Goal: Task Accomplishment & Management: Complete application form

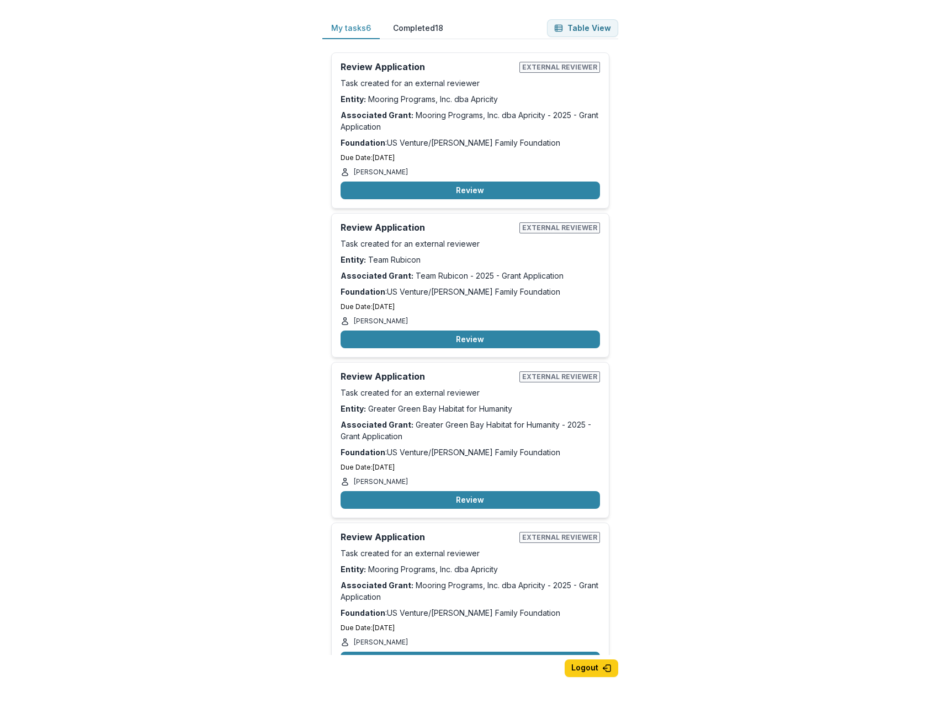
click at [934, 16] on div "My tasks 6 Completed 18 Table View Review Application External reviewer Task cr…" at bounding box center [470, 359] width 940 height 719
click at [475, 187] on button "Review" at bounding box center [469, 191] width 259 height 18
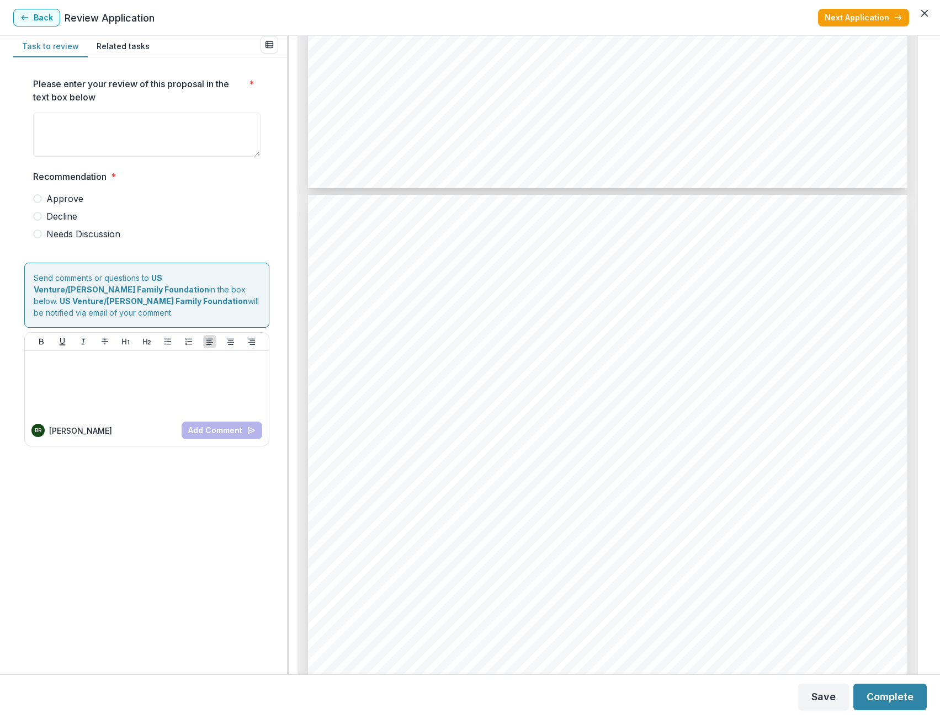
scroll to position [938, 0]
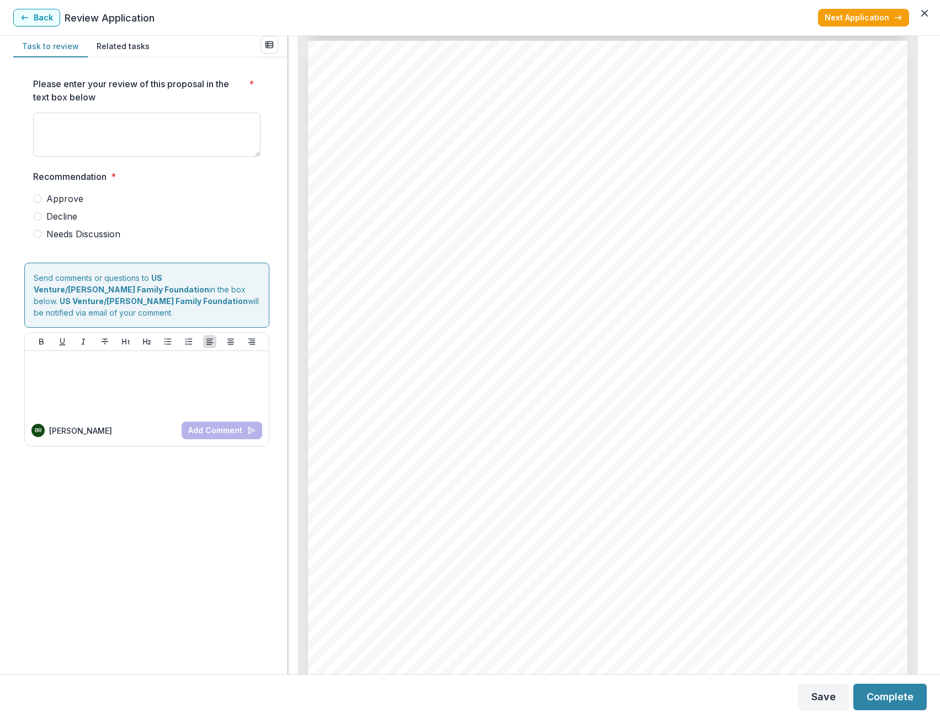
click at [231, 138] on textarea "Please enter your review of this proposal in the text box below *" at bounding box center [146, 135] width 227 height 44
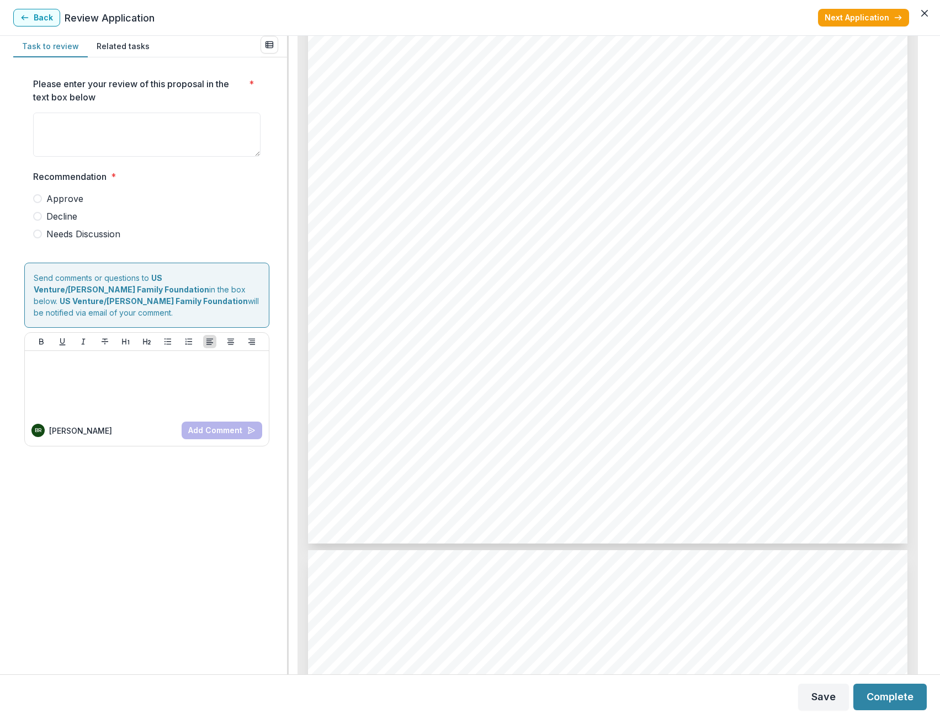
scroll to position [2176, 0]
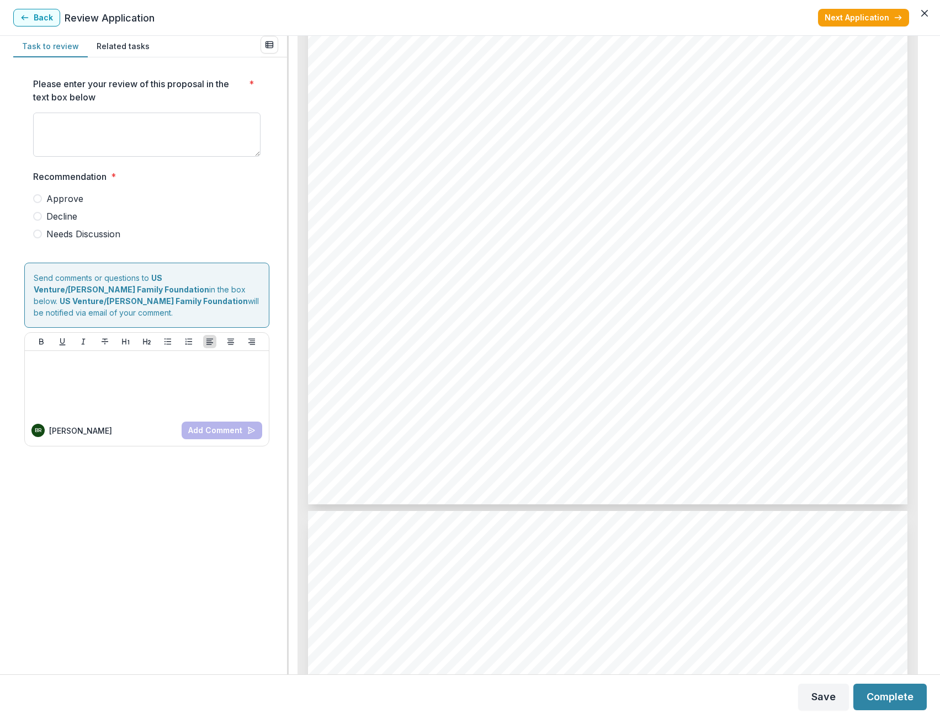
click at [114, 136] on textarea "Please enter your review of this proposal in the text box below *" at bounding box center [146, 135] width 227 height 44
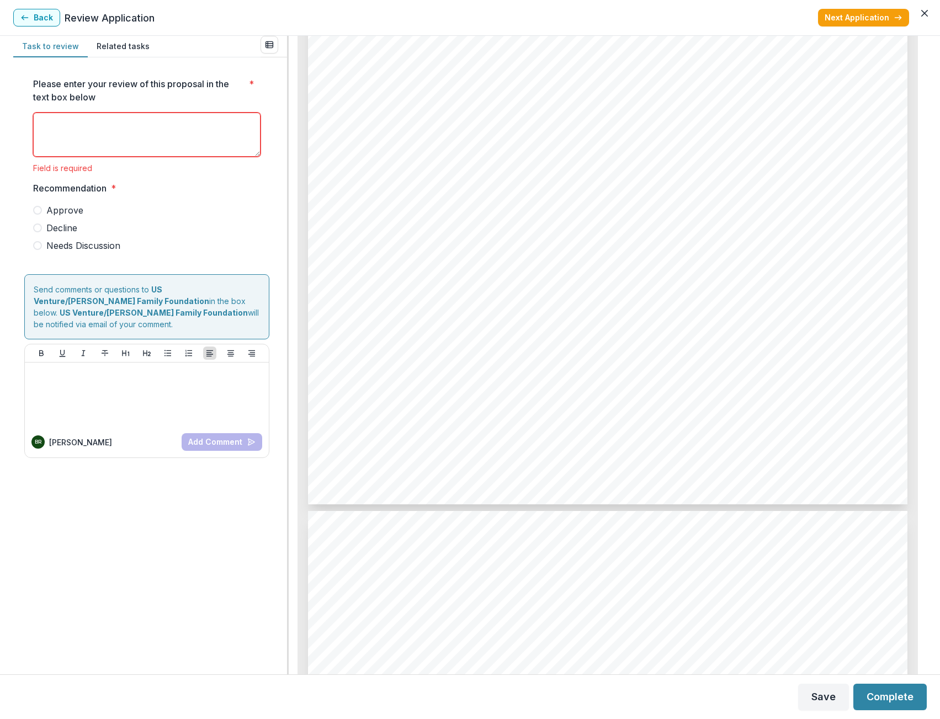
click at [125, 128] on textarea "Please enter your review of this proposal in the text box below *" at bounding box center [146, 135] width 227 height 44
click at [35, 246] on span at bounding box center [37, 245] width 9 height 9
click at [88, 147] on textarea "Please enter your review of this proposal in the text box below *" at bounding box center [146, 135] width 227 height 44
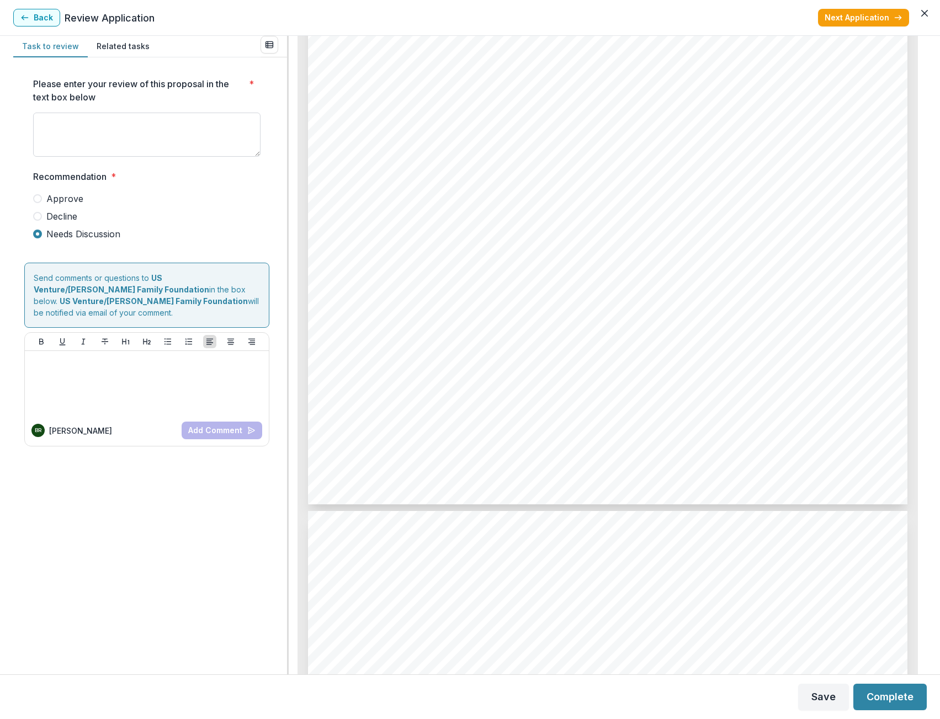
type textarea "*"
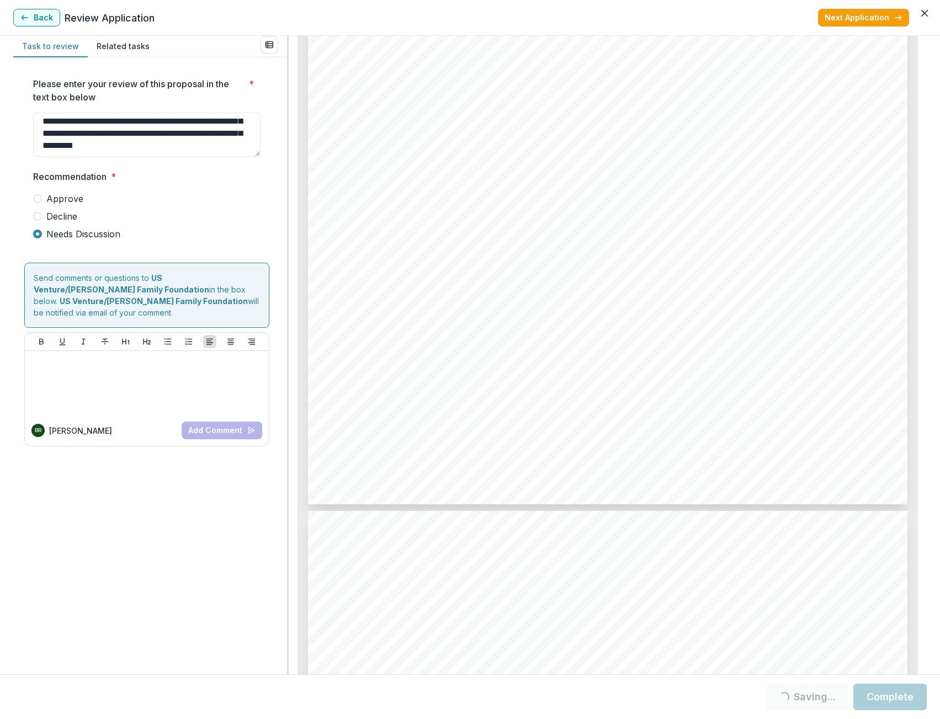
type textarea "**********"
click at [93, 535] on div "**********" at bounding box center [150, 355] width 274 height 638
click at [193, 470] on div "**********" at bounding box center [150, 355] width 274 height 638
click at [895, 693] on button "Complete" at bounding box center [889, 697] width 73 height 26
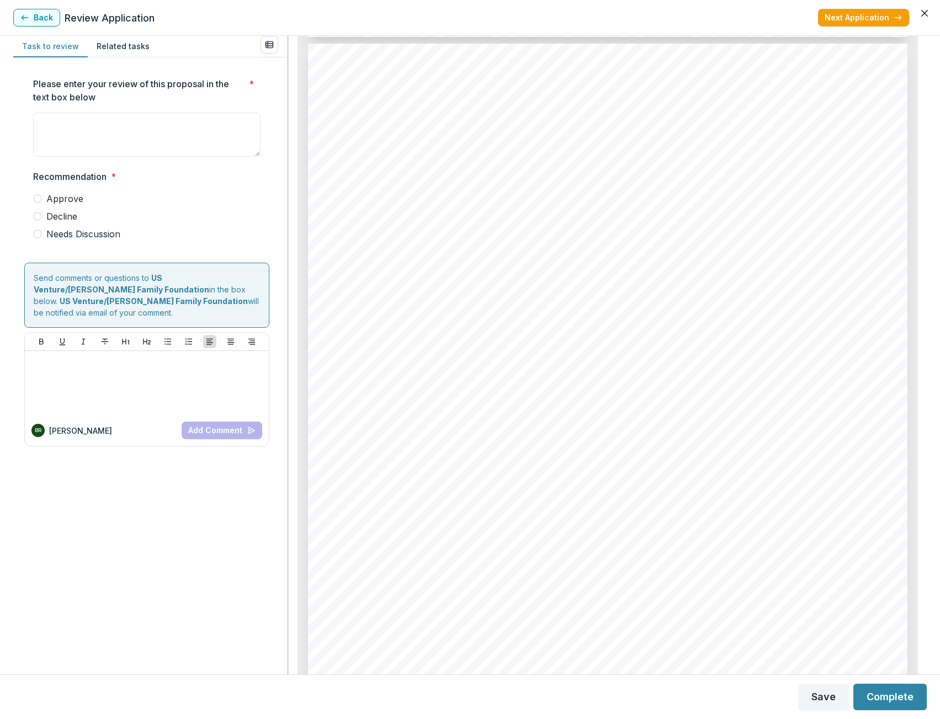
scroll to position [2042, 0]
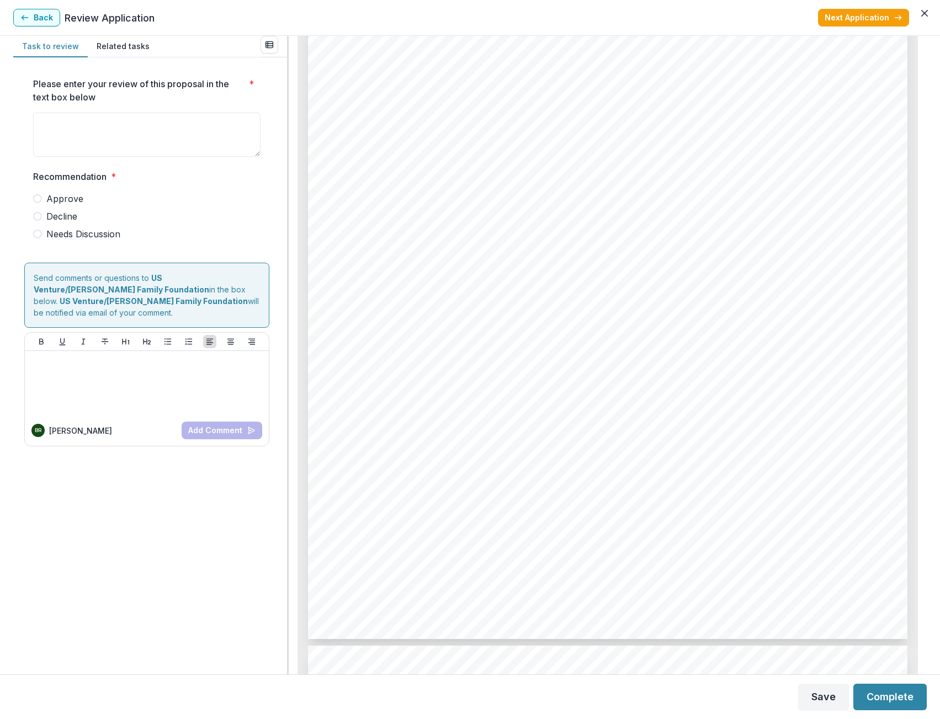
click at [38, 196] on span at bounding box center [37, 198] width 9 height 9
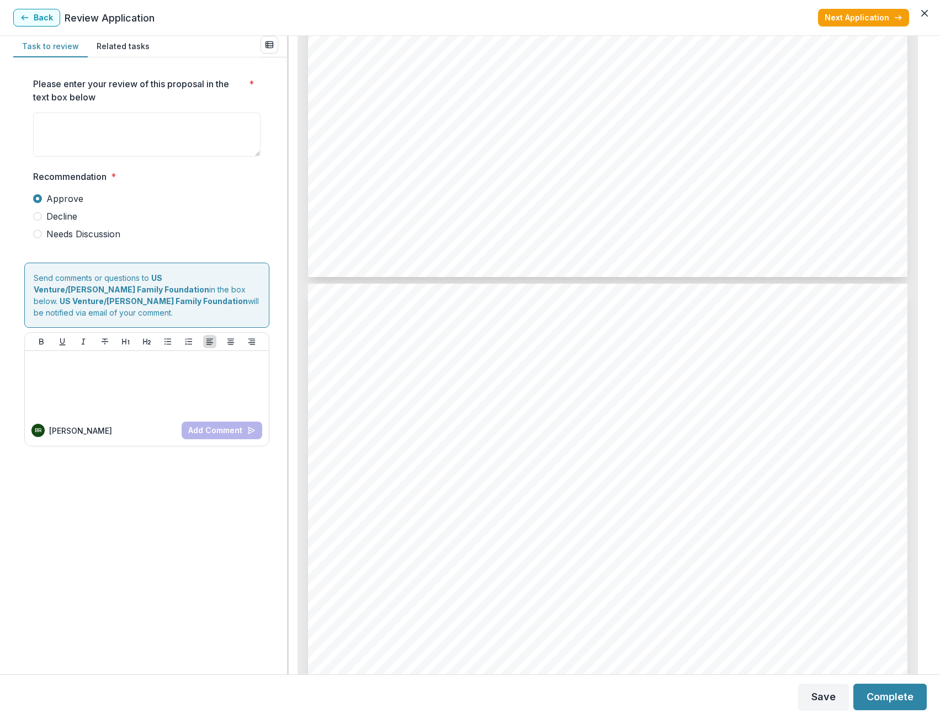
scroll to position [3406, 0]
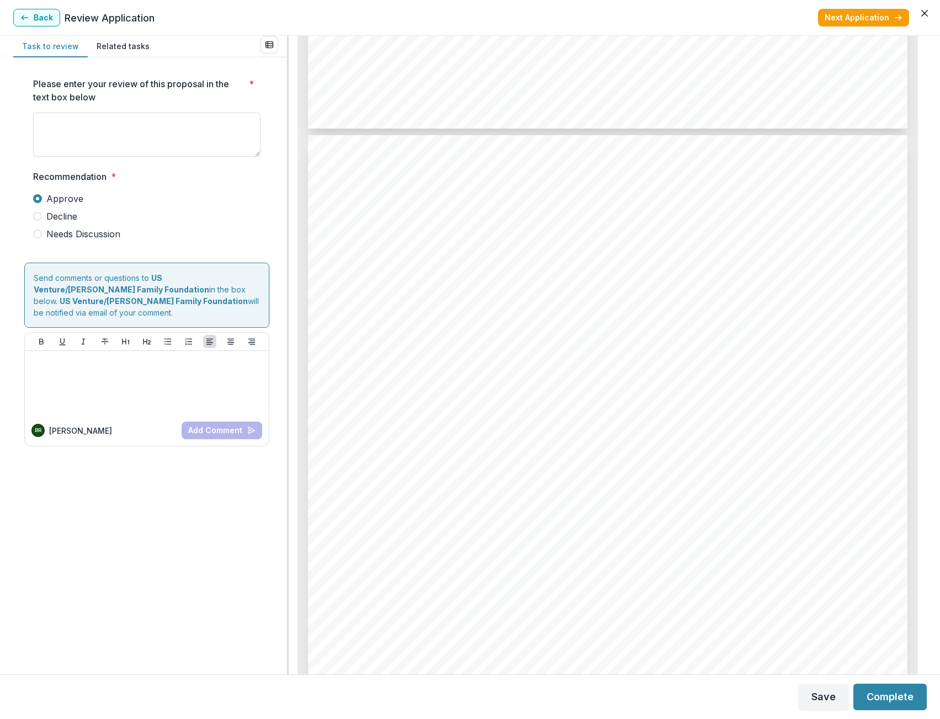
click at [119, 133] on textarea "Please enter your review of this proposal in the text box below *" at bounding box center [146, 135] width 227 height 44
type textarea "**********"
click at [170, 511] on div "**********" at bounding box center [150, 355] width 274 height 638
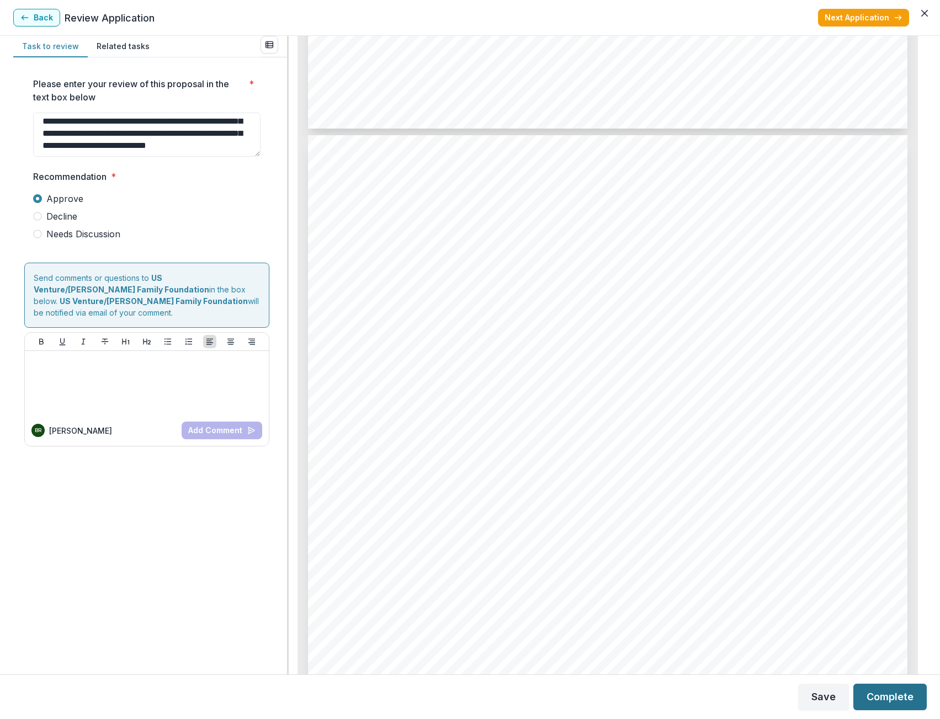
click at [894, 689] on button "Complete" at bounding box center [889, 697] width 73 height 26
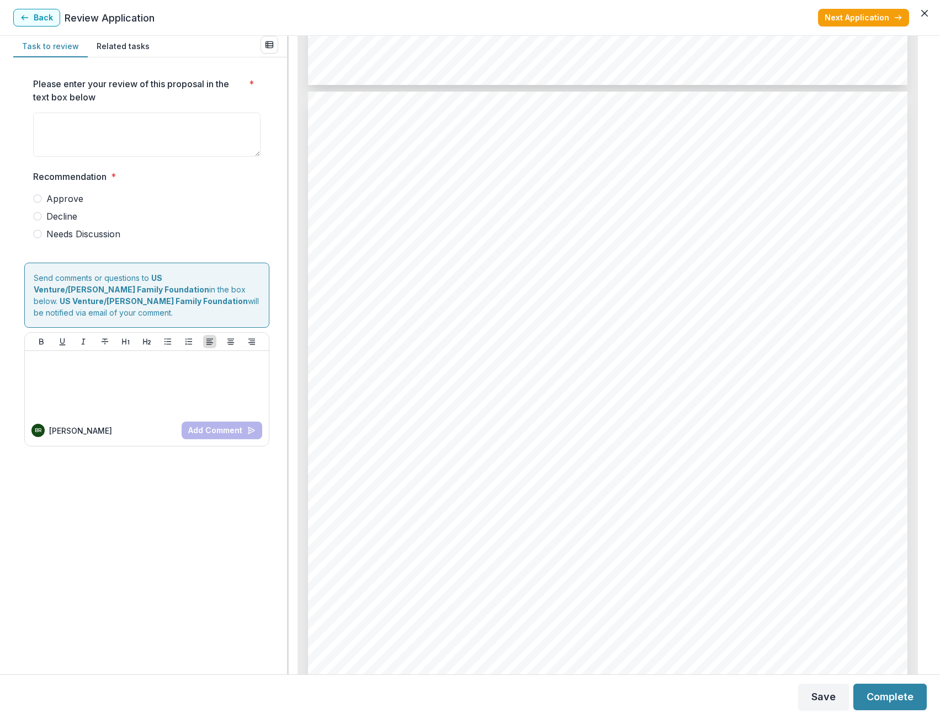
scroll to position [4635, 0]
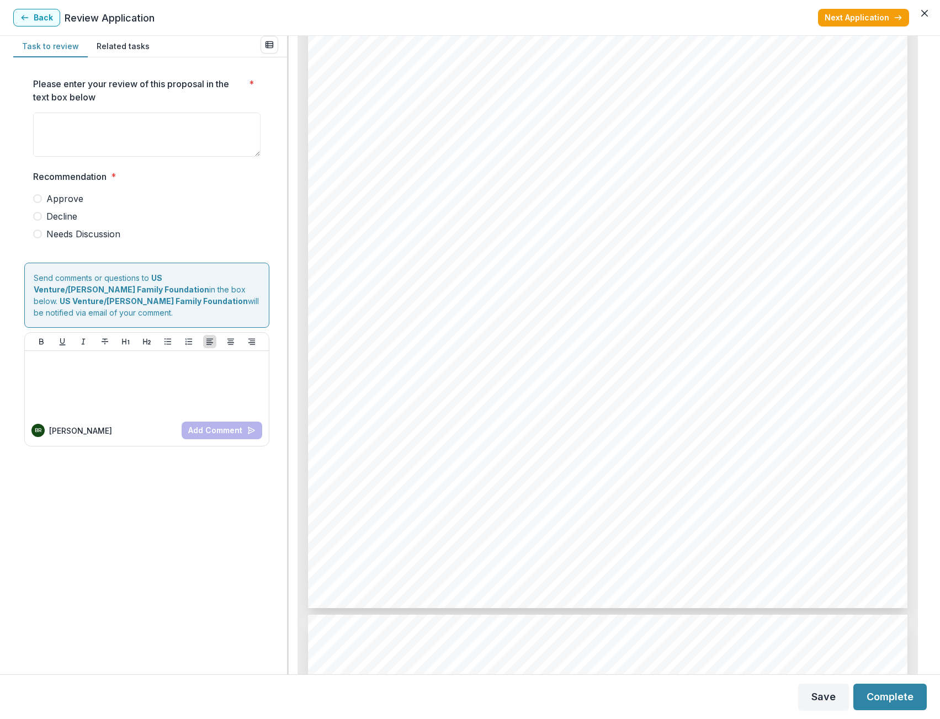
click at [42, 196] on label "Approve" at bounding box center [146, 198] width 227 height 13
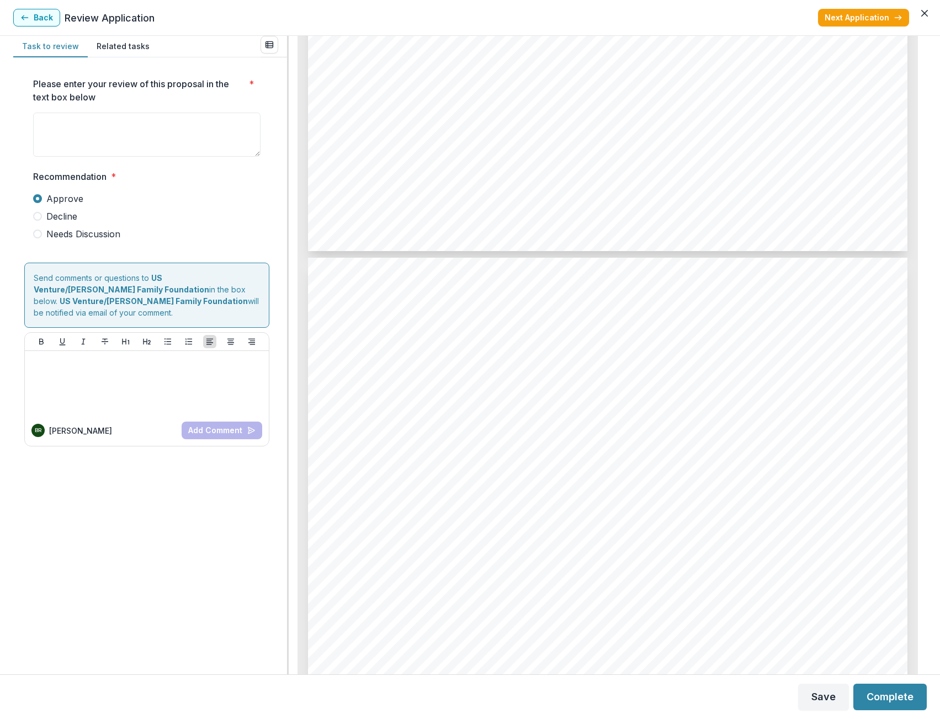
scroll to position [3311, 0]
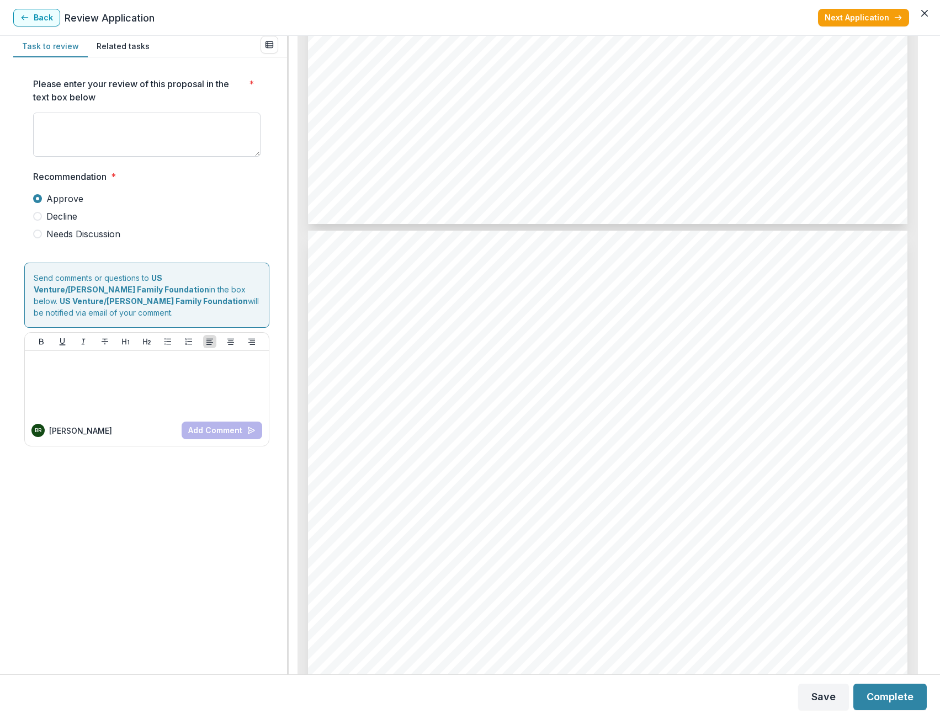
click at [145, 131] on textarea "Please enter your review of this proposal in the text box below *" at bounding box center [146, 135] width 227 height 44
click at [236, 121] on textarea "**********" at bounding box center [146, 135] width 227 height 44
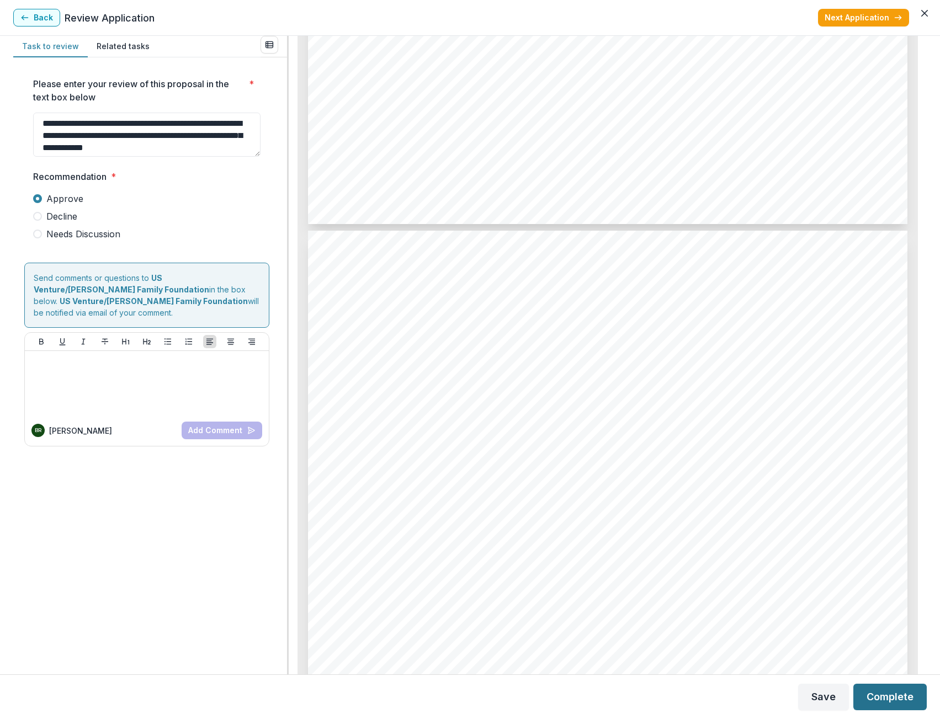
type textarea "**********"
click at [872, 699] on button "Complete" at bounding box center [889, 697] width 73 height 26
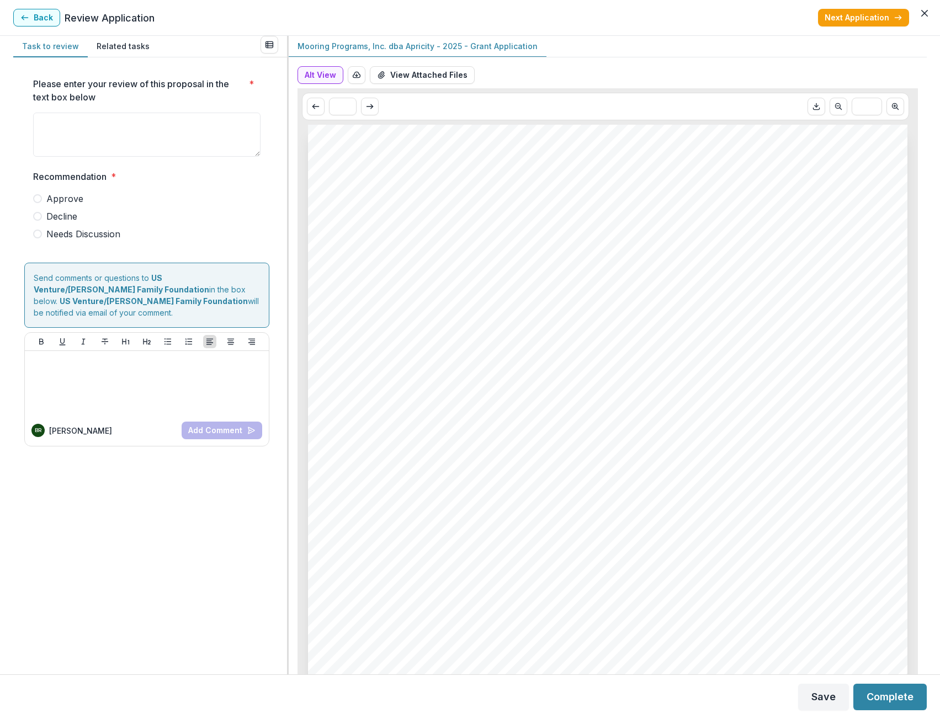
click at [61, 21] on div "Back Review Application" at bounding box center [83, 18] width 141 height 18
click at [51, 19] on button "Back" at bounding box center [36, 18] width 47 height 18
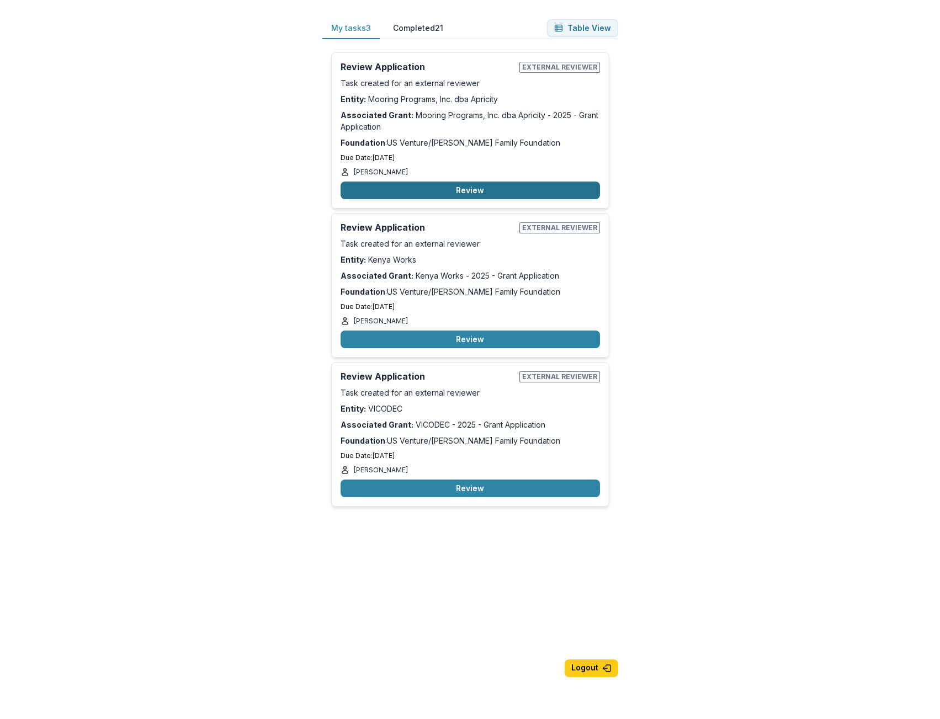
click at [480, 186] on button "Review" at bounding box center [469, 191] width 259 height 18
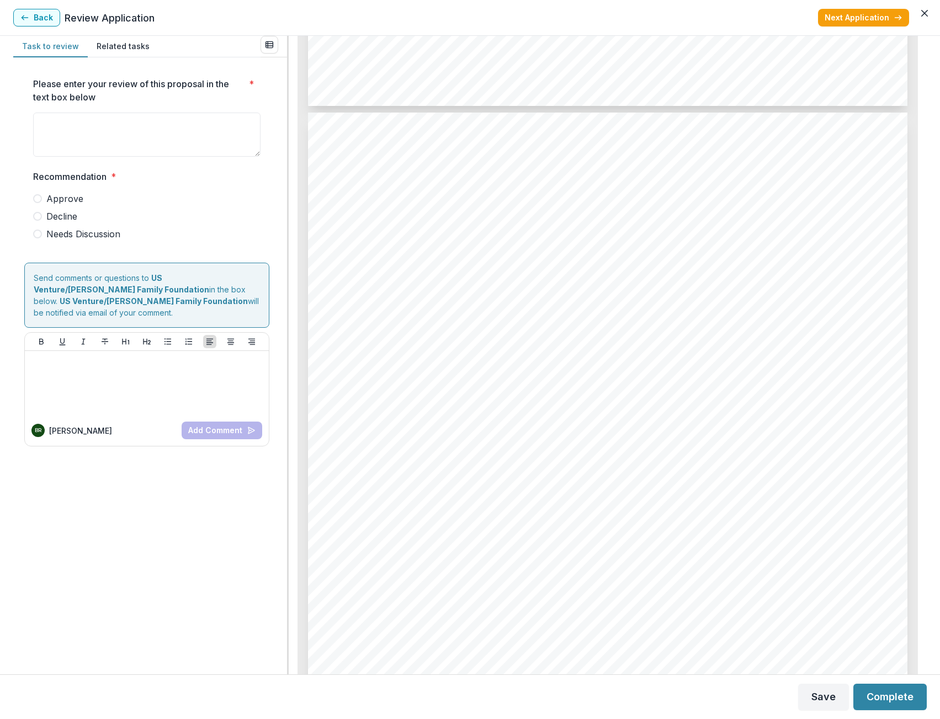
scroll to position [4304, 0]
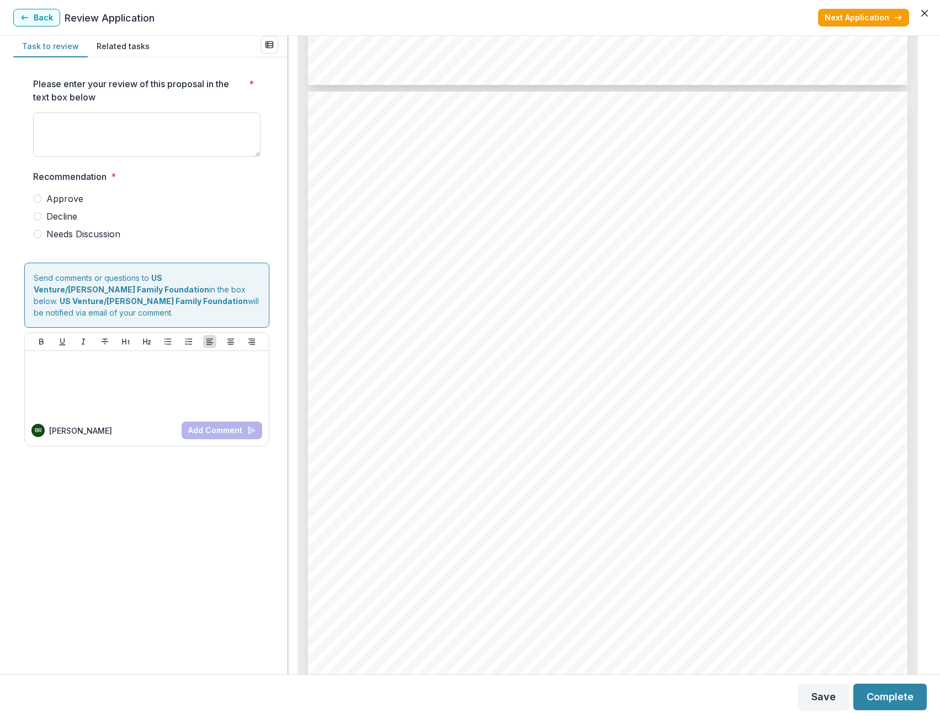
click at [86, 128] on textarea "Please enter your review of this proposal in the text box below *" at bounding box center [146, 135] width 227 height 44
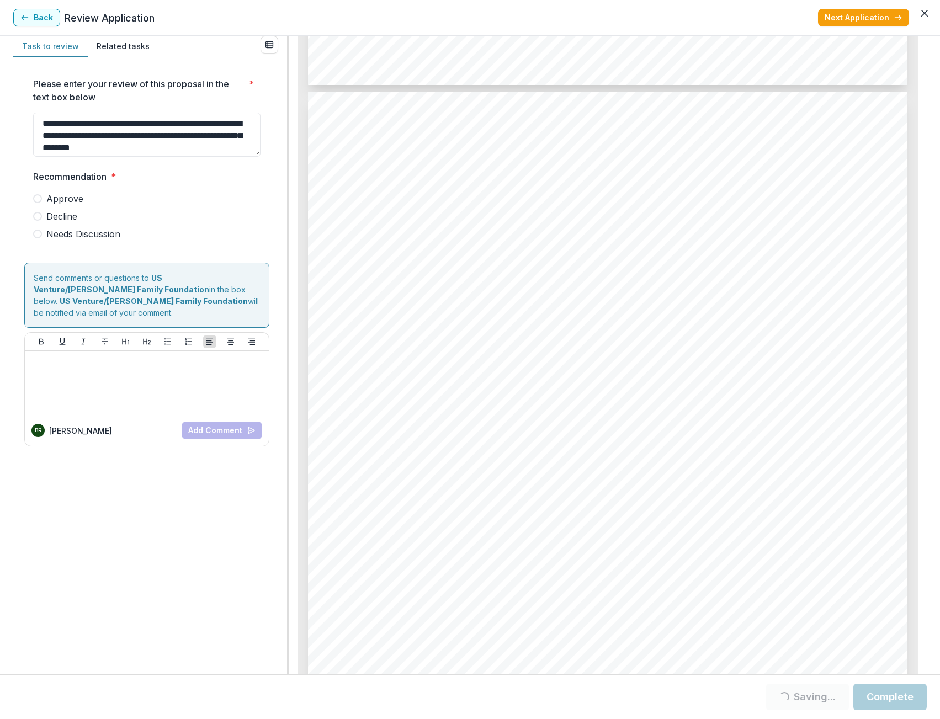
type textarea "**********"
click at [43, 234] on label "Needs Discussion" at bounding box center [146, 233] width 227 height 13
click at [882, 682] on footer "Save Complete" at bounding box center [470, 696] width 940 height 45
click at [895, 700] on button "Complete" at bounding box center [889, 697] width 73 height 26
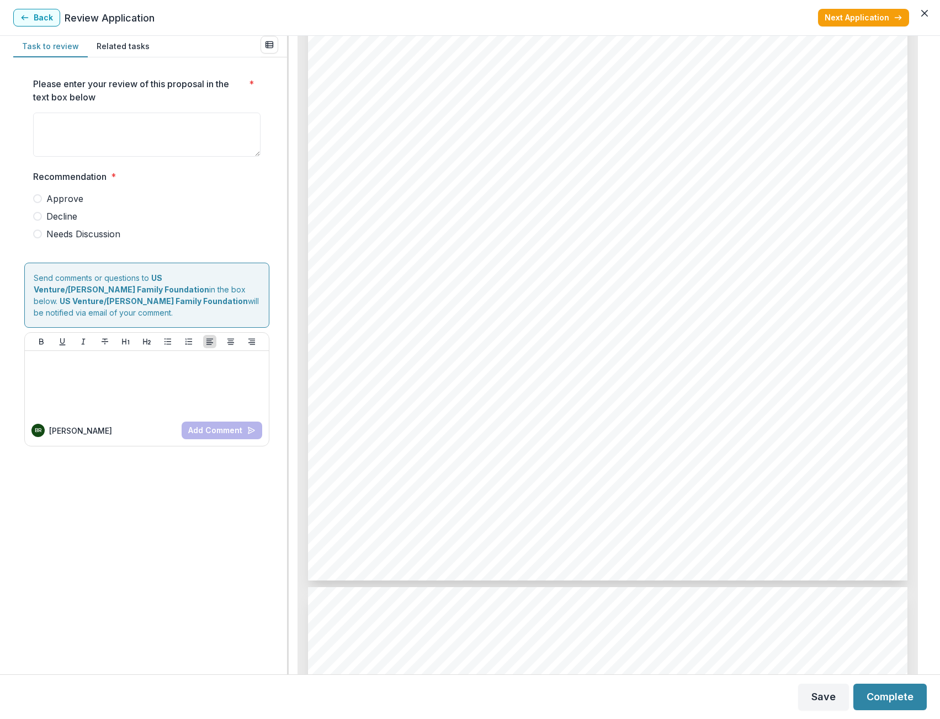
scroll to position [2097, 0]
click at [39, 236] on span at bounding box center [37, 234] width 9 height 9
click at [79, 129] on textarea "Please enter your review of this proposal in the text box below *" at bounding box center [146, 135] width 227 height 44
type textarea "*"
type textarea "**********"
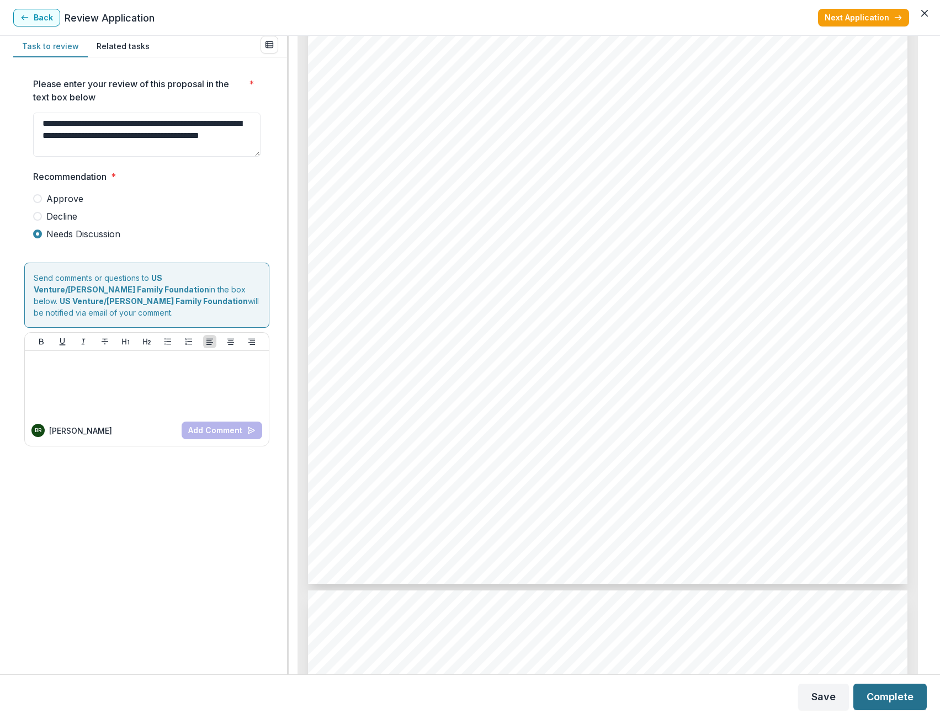
click at [899, 700] on button "Complete" at bounding box center [889, 697] width 73 height 26
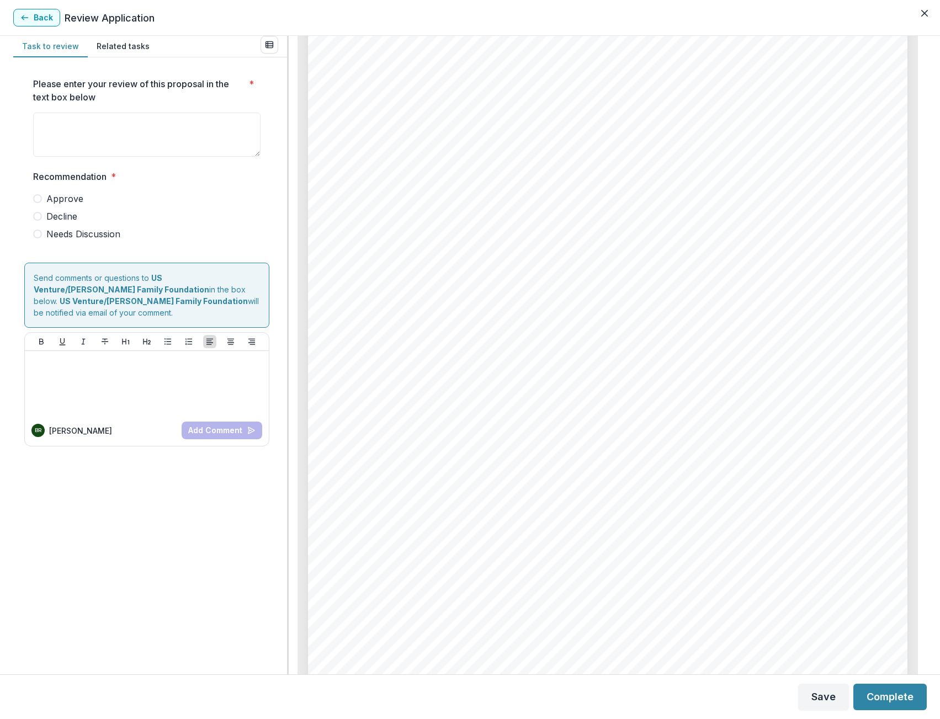
scroll to position [5428, 0]
click at [35, 234] on span at bounding box center [37, 234] width 9 height 9
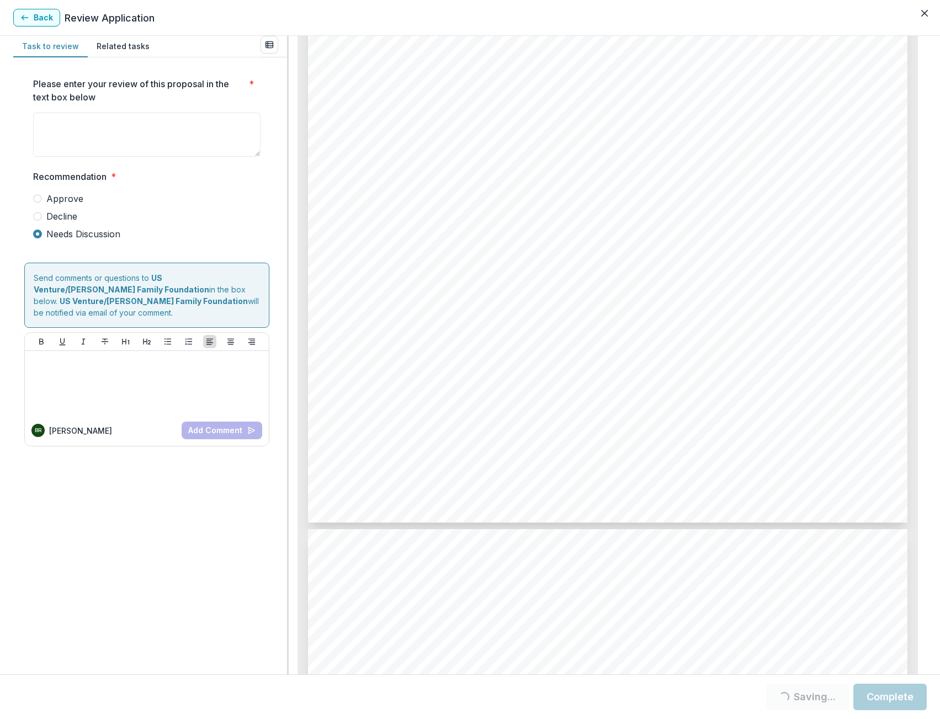
scroll to position [4655, 0]
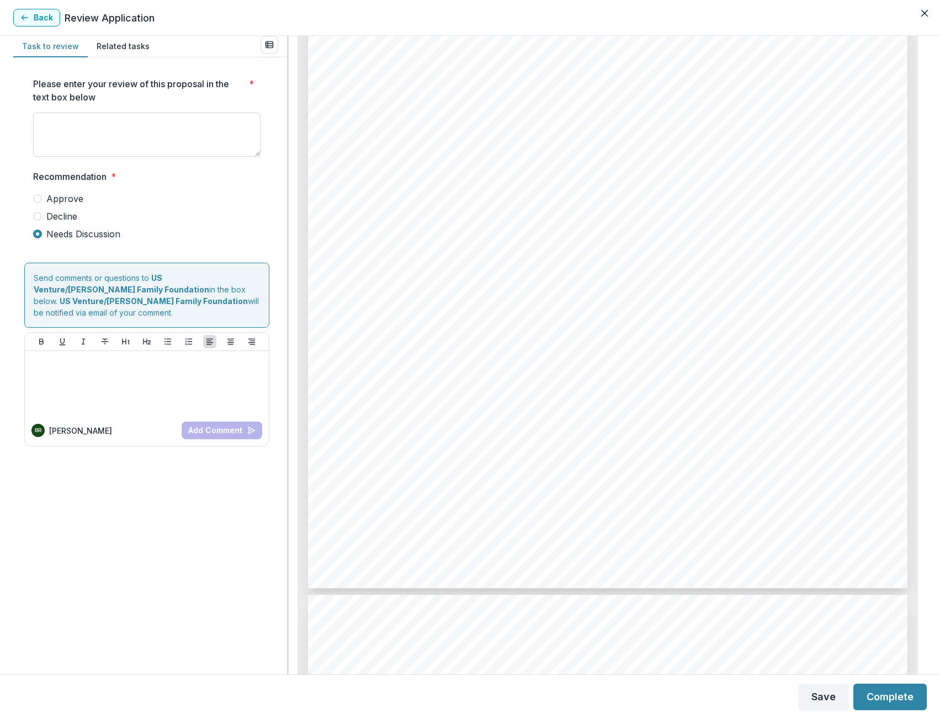
click at [189, 125] on textarea "Please enter your review of this proposal in the text box below *" at bounding box center [146, 135] width 227 height 44
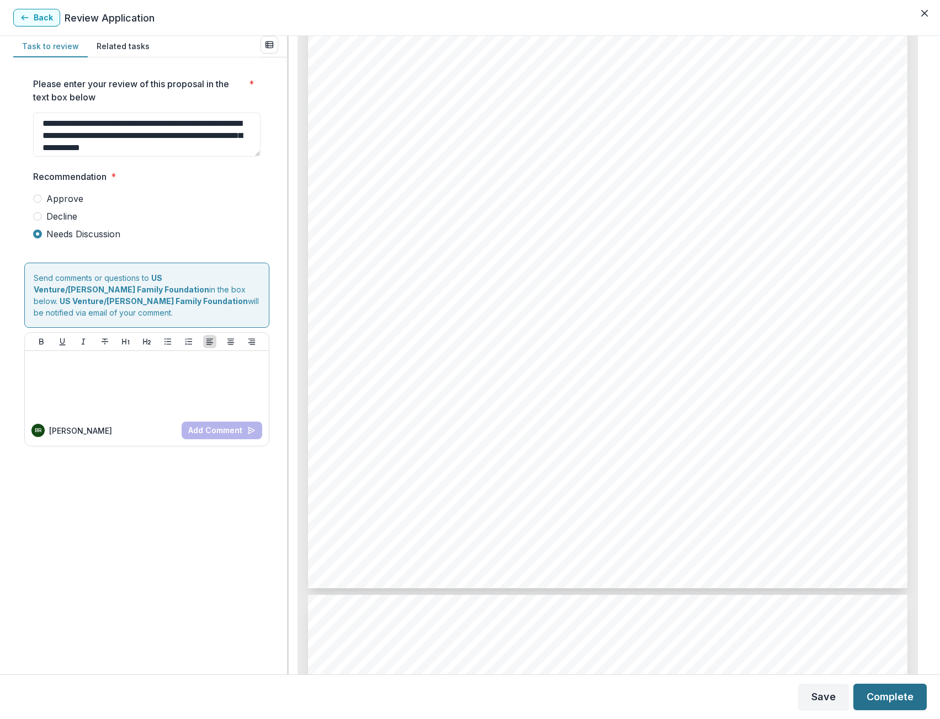
type textarea "**********"
click at [887, 702] on button "Complete" at bounding box center [889, 697] width 73 height 26
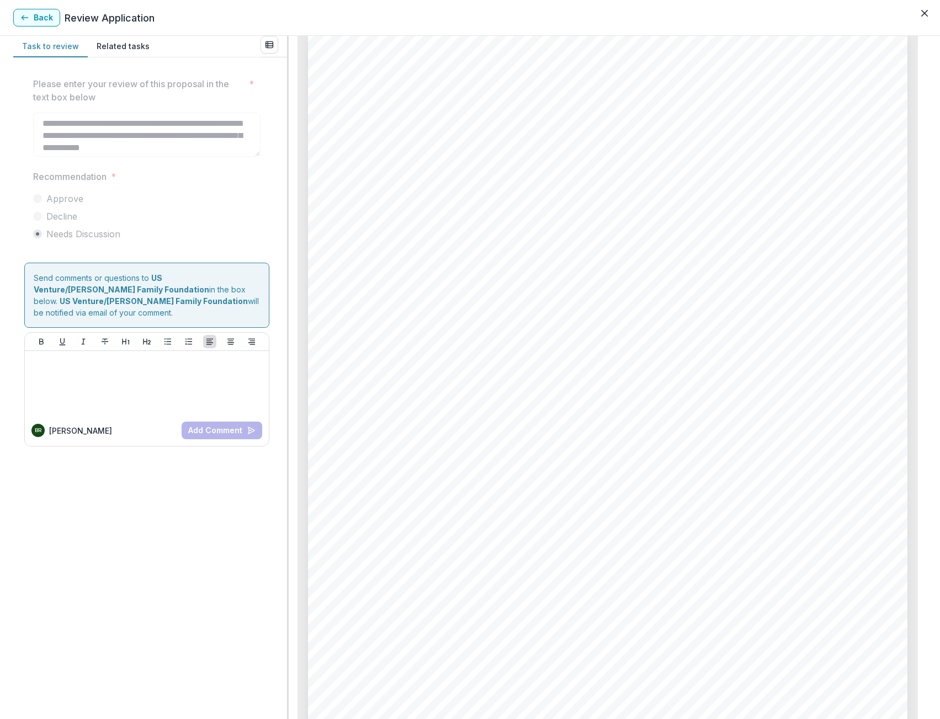
scroll to position [5383, 0]
click at [39, 21] on button "Back" at bounding box center [36, 18] width 47 height 18
